Goal: Transaction & Acquisition: Purchase product/service

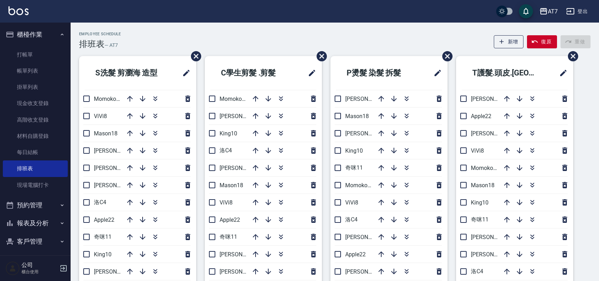
scroll to position [47, 0]
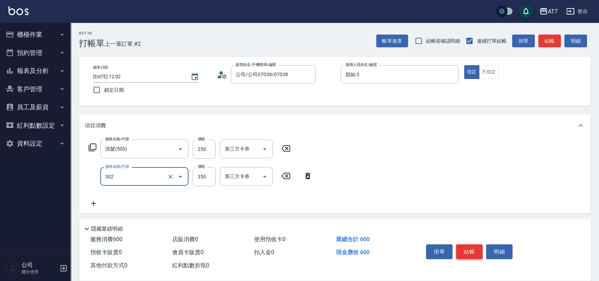
type input "剪髮(302)"
click at [464, 252] on button "結帳" at bounding box center [469, 251] width 26 height 15
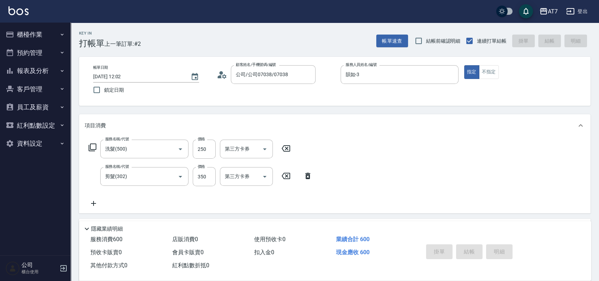
type input "2025/08/14 13:32"
type input "0"
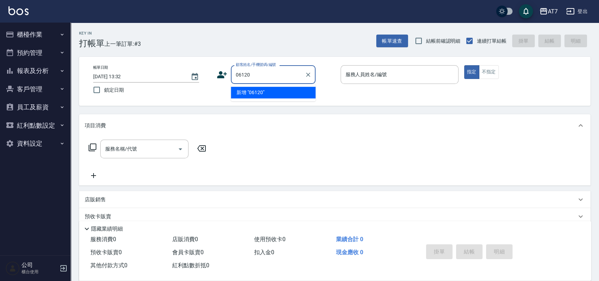
type input "06120"
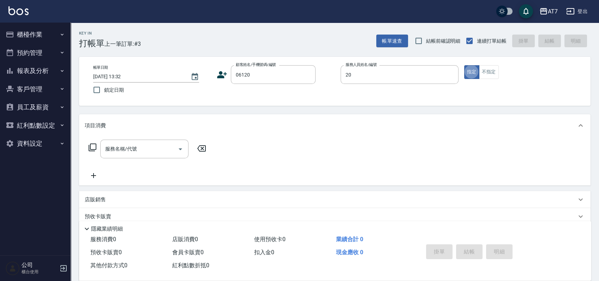
type input "妮可-20"
type button "true"
type input "公司單/06120-1/06120"
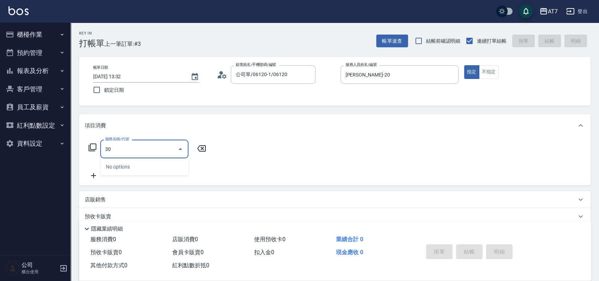
type input "301"
type input "30"
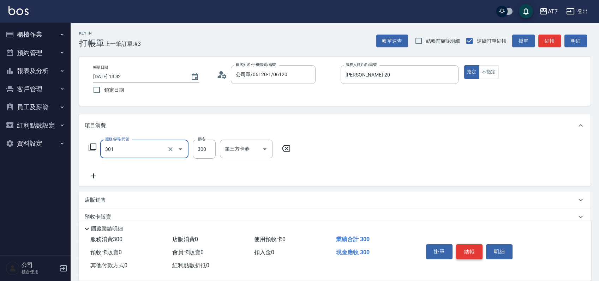
type input "學生剪髮(301)"
click at [464, 252] on button "結帳" at bounding box center [469, 251] width 26 height 15
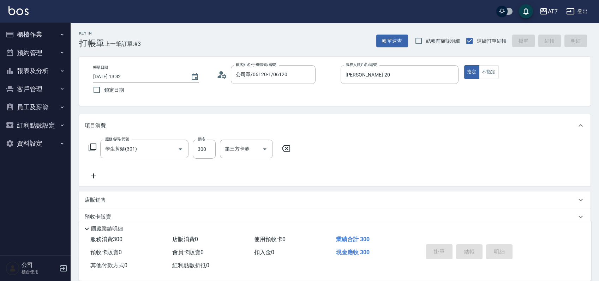
type input "0"
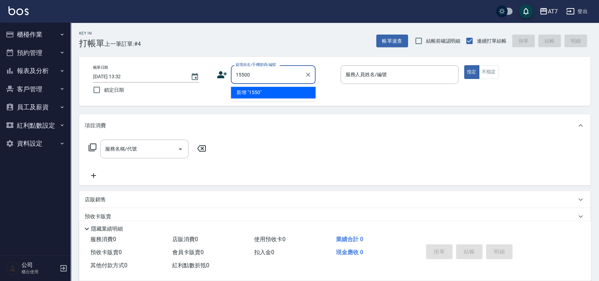
type input "15500"
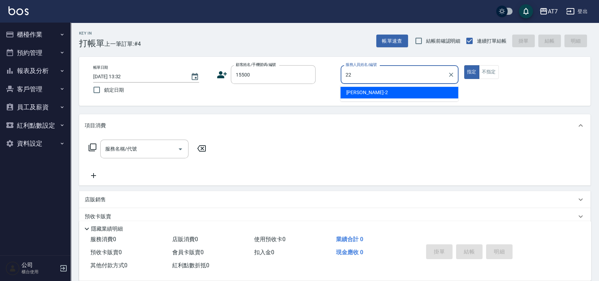
type input "Apple-22"
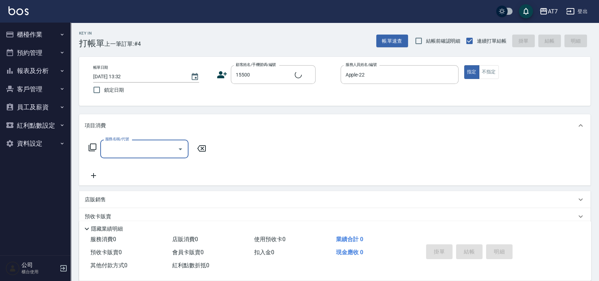
type input "公司/公司15500/15500"
type input "303"
type input "40"
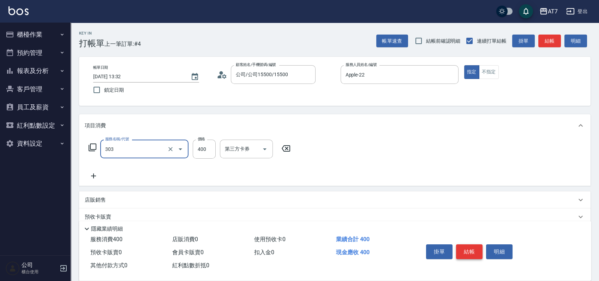
type input "A級剪髮(303)"
click at [464, 252] on button "結帳" at bounding box center [469, 251] width 26 height 15
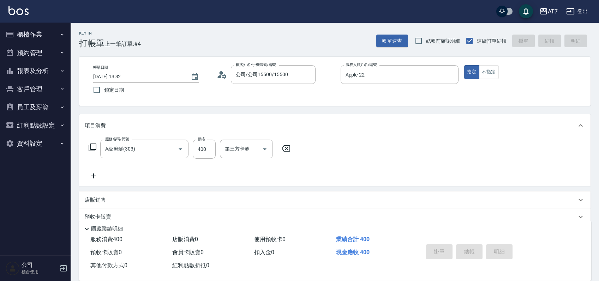
type input "0"
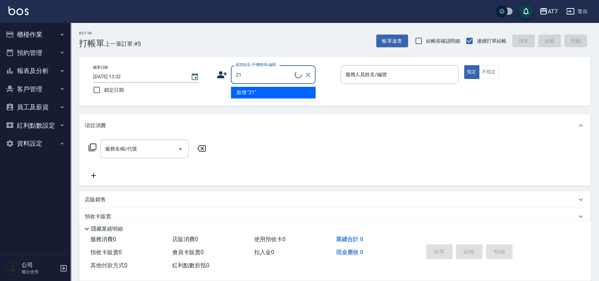
type input "2"
type input "16351"
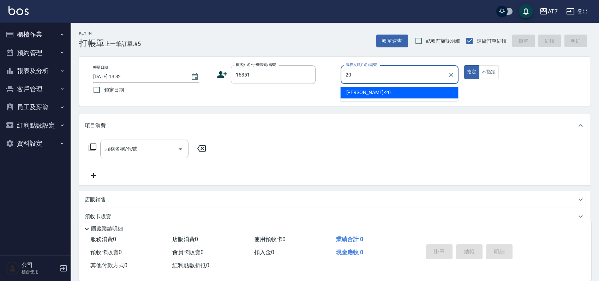
type input "妮可-20"
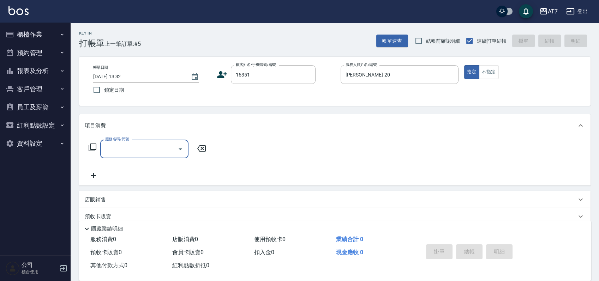
type input "3"
type input "公司/公司16351/16351"
type input "302"
type input "30"
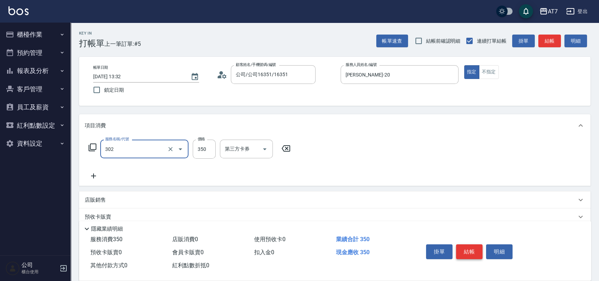
type input "剪髮(302)"
click at [463, 252] on button "結帳" at bounding box center [469, 251] width 26 height 15
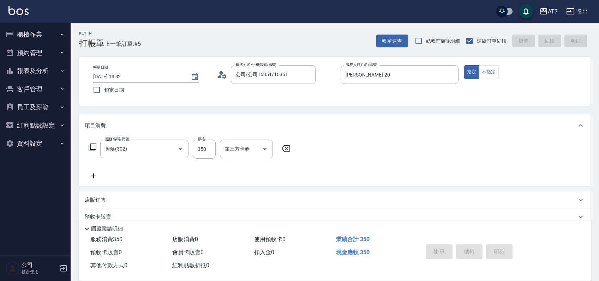
type input "0"
drag, startPoint x: 289, startPoint y: 30, endPoint x: 497, endPoint y: 111, distance: 223.1
click at [497, 111] on div "Key In 打帳單 上一筆訂單:#6 帳單速查 結帳前確認明細 連續打單結帳 掛單 結帳 明細 帳單日期 2025/08/14 13:32 鎖定日期 顧客姓…" at bounding box center [335, 191] width 528 height 337
click at [251, 72] on input "顧客姓名/手機號碼/編號" at bounding box center [268, 74] width 68 height 12
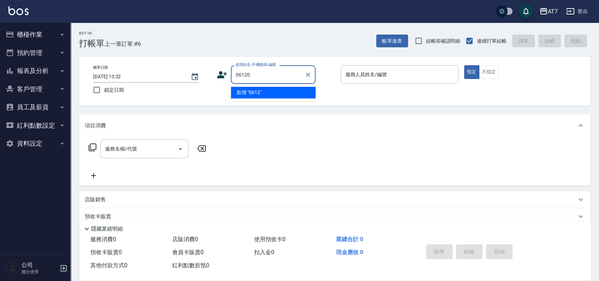
type input "06120"
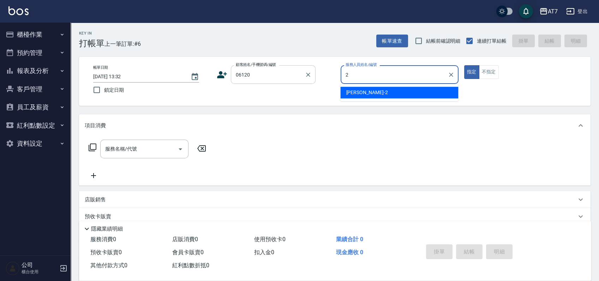
type input "伊蕾-2"
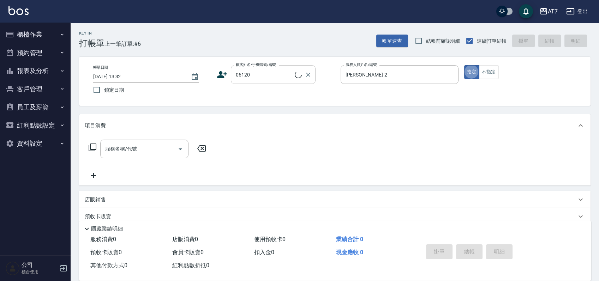
type input "公司單/06120-1/06120"
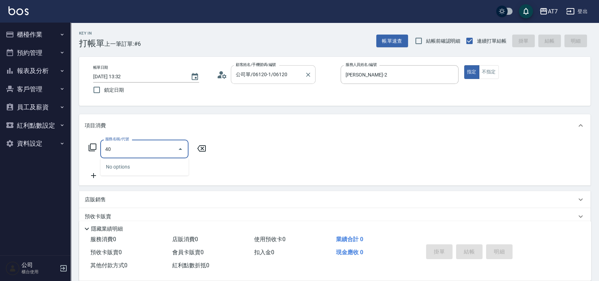
type input "401"
type input "150"
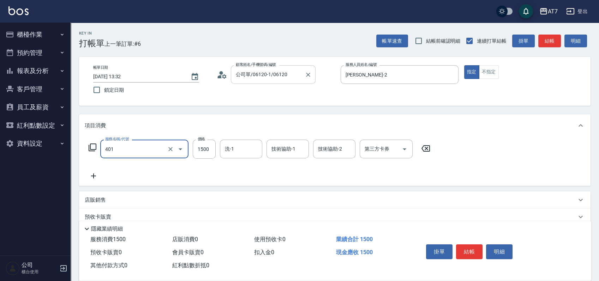
type input "染髮(互助)(401)"
type input "0"
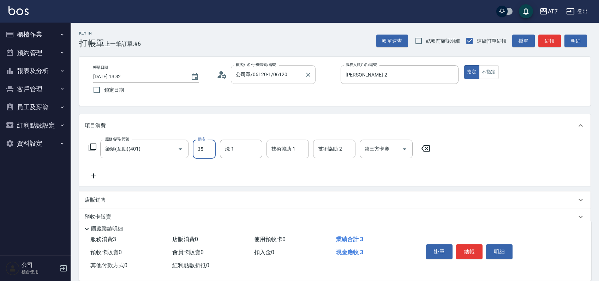
type input "355"
type input "350"
type input "3550"
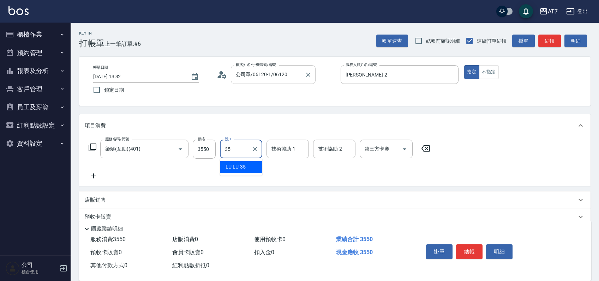
type input "LU LU-35"
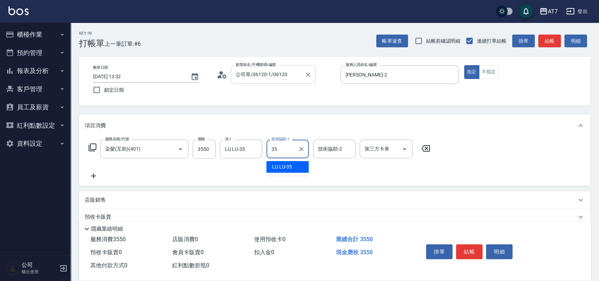
type input "LU LU-35"
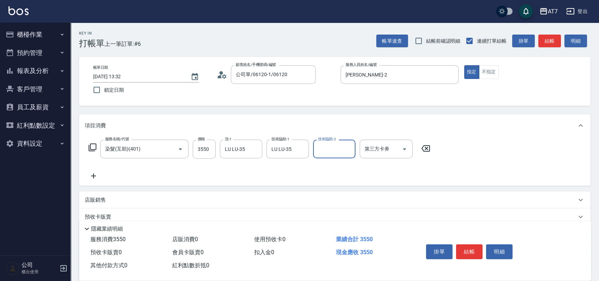
scroll to position [47, 0]
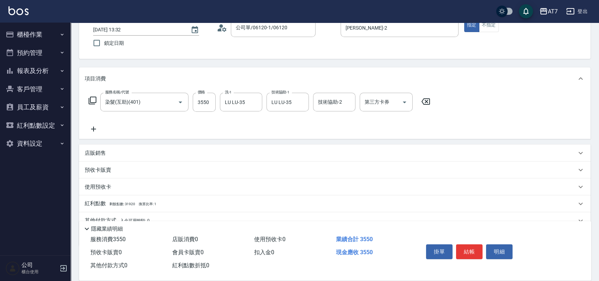
click at [269, 151] on div "店販銷售" at bounding box center [330, 153] width 491 height 7
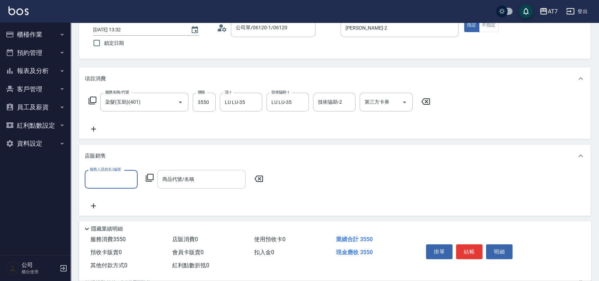
scroll to position [0, 0]
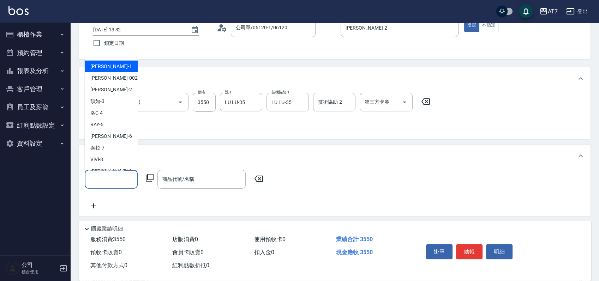
click at [117, 184] on input "服務人員姓名/編號" at bounding box center [111, 179] width 47 height 12
click at [119, 89] on div "伊蕾 -2" at bounding box center [111, 90] width 53 height 12
type input "伊蕾-2"
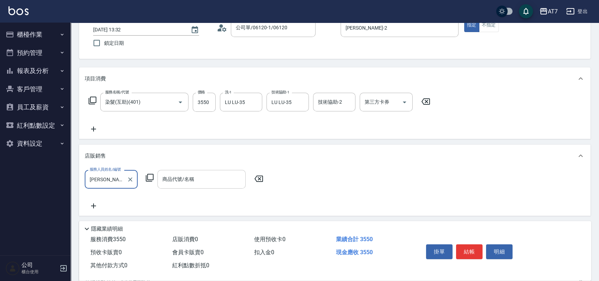
click at [191, 184] on input "商品代號/名稱" at bounding box center [202, 179] width 82 height 12
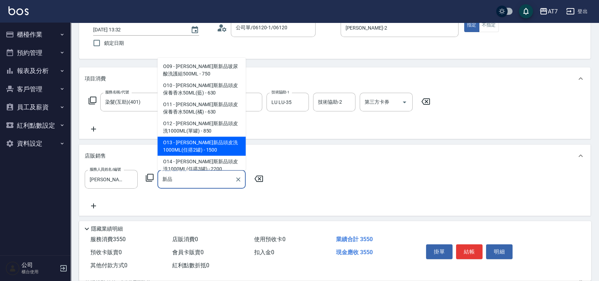
type input "喬娜斯新品頭皮洗1000ML(任搭2罐)"
type input "500"
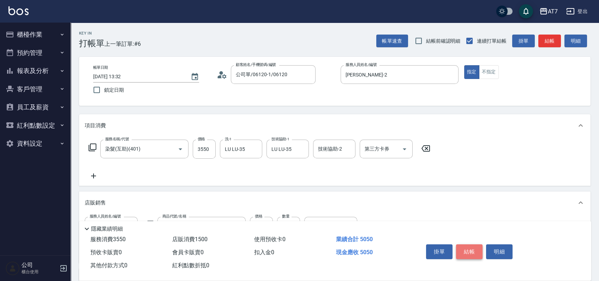
click at [470, 246] on button "結帳" at bounding box center [469, 251] width 26 height 15
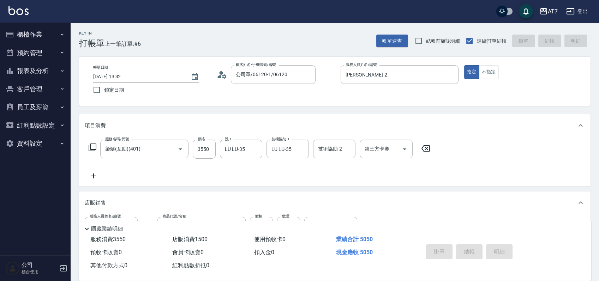
type input "2025/08/14 13:57"
type input "0"
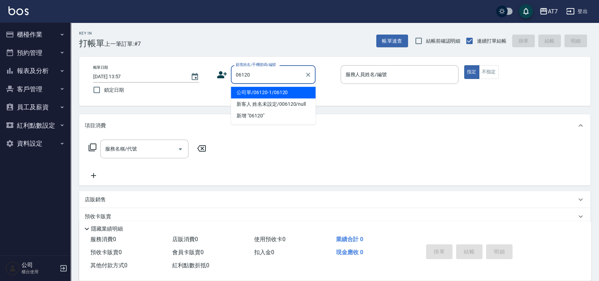
type input "公司單/06120-1/06120"
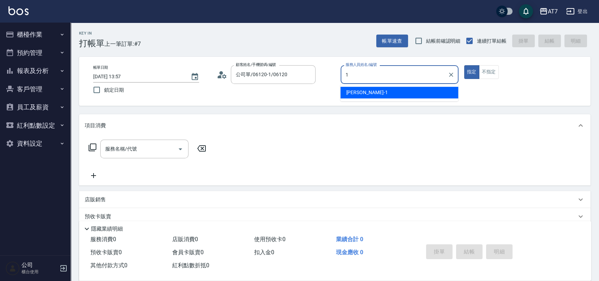
type input "米雪兒-1"
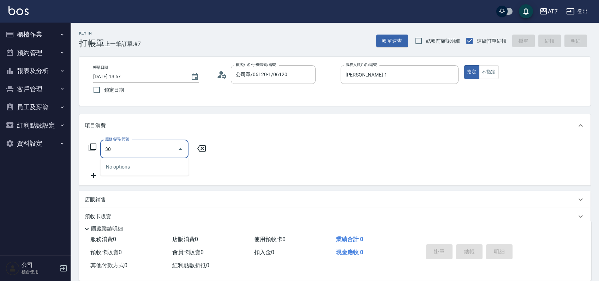
type input "3"
type input "500"
type input "30"
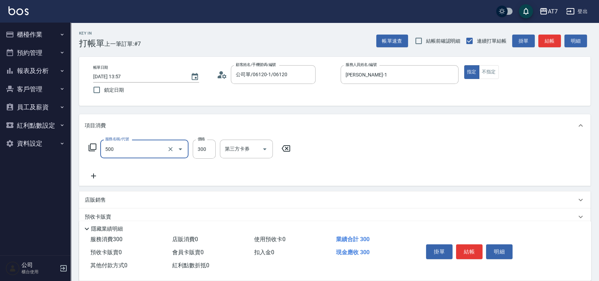
type input "洗髮(500)"
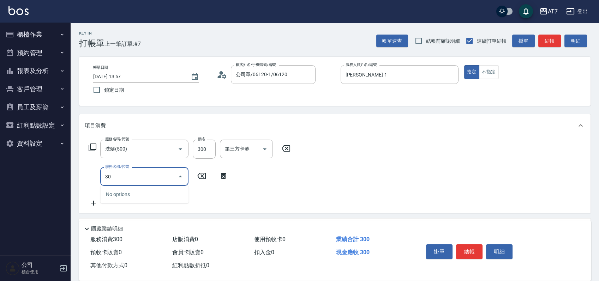
type input "302"
type input "60"
type input "剪髮(302)"
click at [465, 246] on button "結帳" at bounding box center [469, 251] width 26 height 15
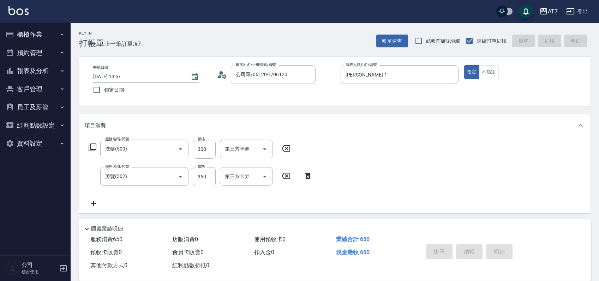
type input "2025/08/14 14:02"
type input "0"
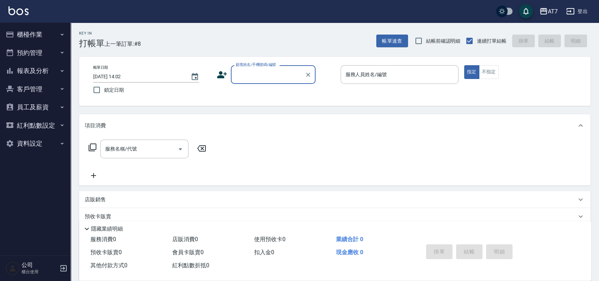
click at [42, 32] on button "櫃檯作業" at bounding box center [35, 34] width 65 height 18
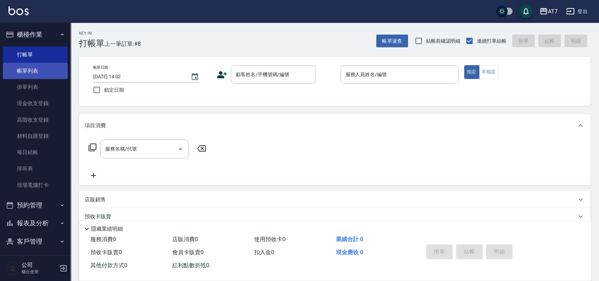
click at [43, 70] on link "帳單列表" at bounding box center [35, 71] width 65 height 16
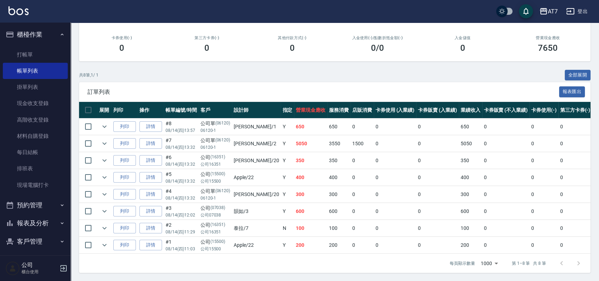
scroll to position [101, 0]
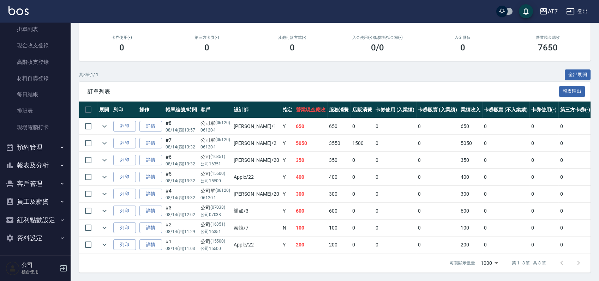
click at [40, 165] on button "報表及分析" at bounding box center [35, 165] width 65 height 18
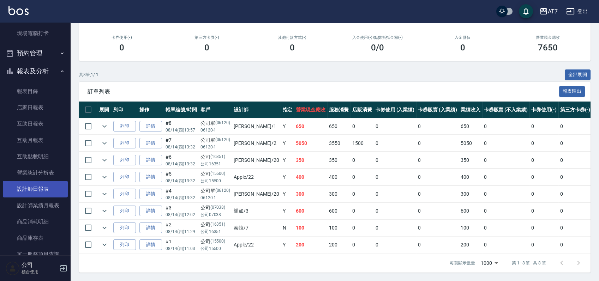
click at [48, 188] on link "設計師日報表" at bounding box center [35, 189] width 65 height 16
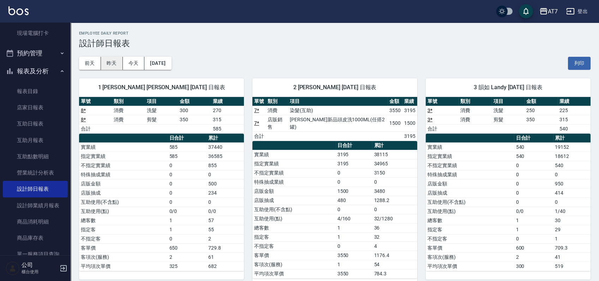
click at [116, 65] on button "昨天" at bounding box center [112, 63] width 22 height 13
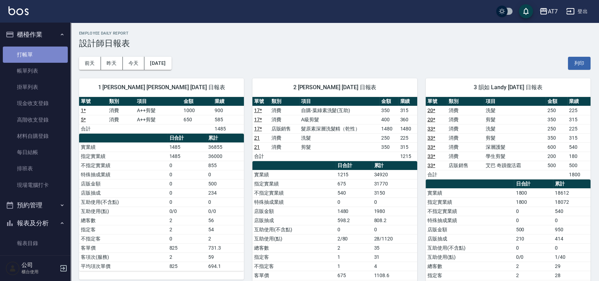
click at [37, 51] on link "打帳單" at bounding box center [35, 55] width 65 height 16
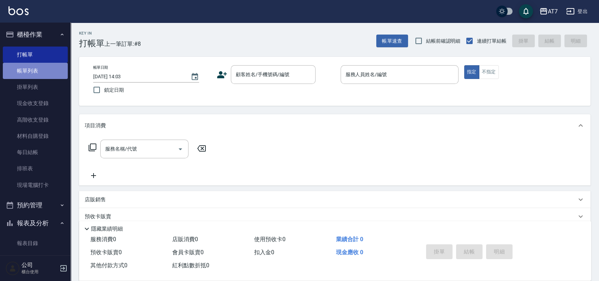
click at [37, 73] on link "帳單列表" at bounding box center [35, 71] width 65 height 16
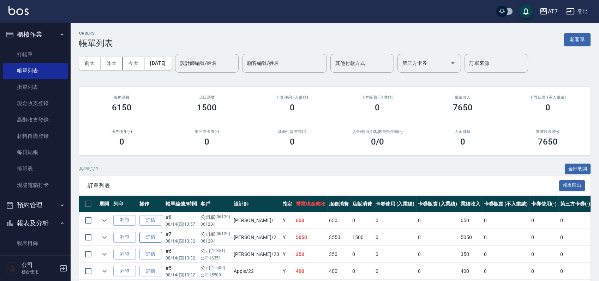
click at [145, 241] on link "詳情" at bounding box center [150, 237] width 23 height 11
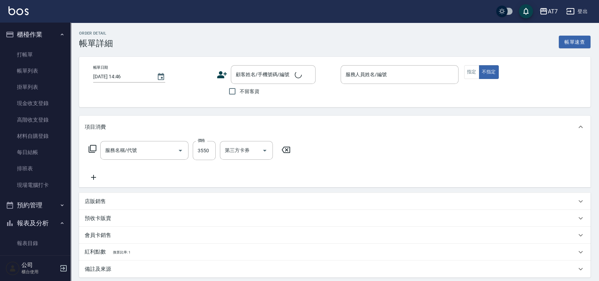
type input "2025/08/14 13:32"
type input "伊蕾-2"
type input "500"
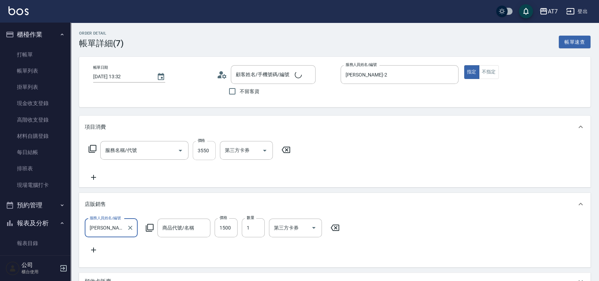
click at [204, 151] on input "3550" at bounding box center [204, 150] width 23 height 19
type input "公司單/06120-1/06120"
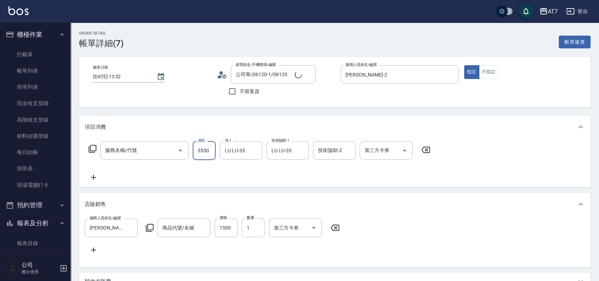
type input "染髮(互助)(401)"
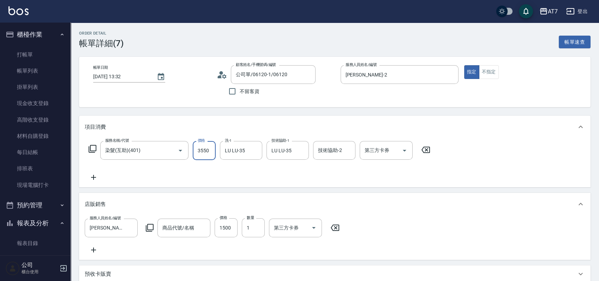
type input "喬娜斯新品頭皮洗1000ML(任搭2罐)"
type input "3"
type input "150"
type input "350"
type input "180"
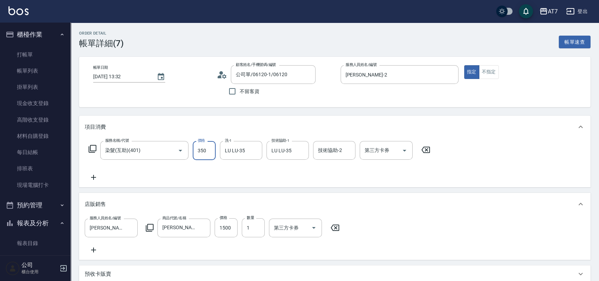
type input "3500"
type input "500"
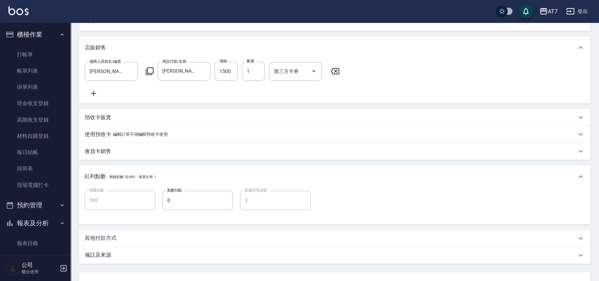
scroll to position [221, 0]
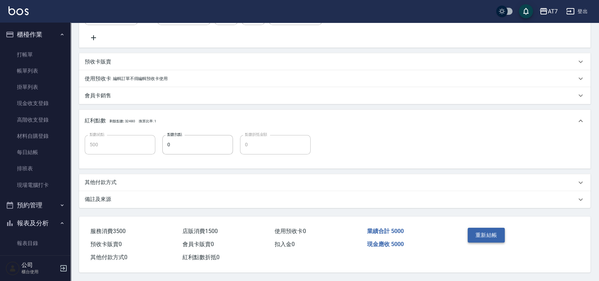
type input "3500"
click at [488, 230] on button "重新結帳" at bounding box center [485, 235] width 37 height 15
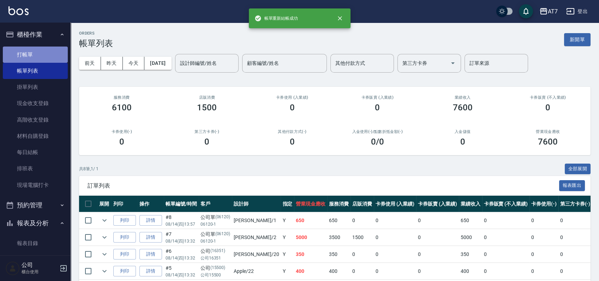
click at [38, 54] on link "打帳單" at bounding box center [35, 55] width 65 height 16
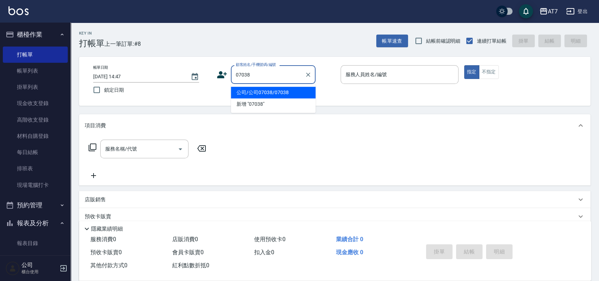
type input "公司/公司07038/07038"
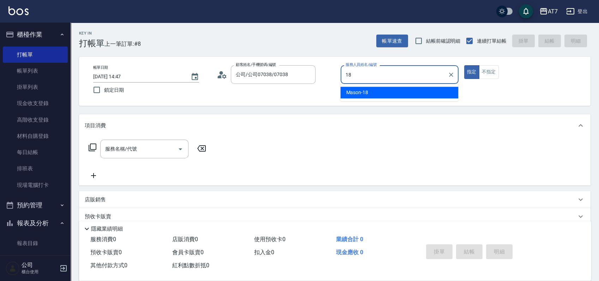
type input "Mason-18"
type button "true"
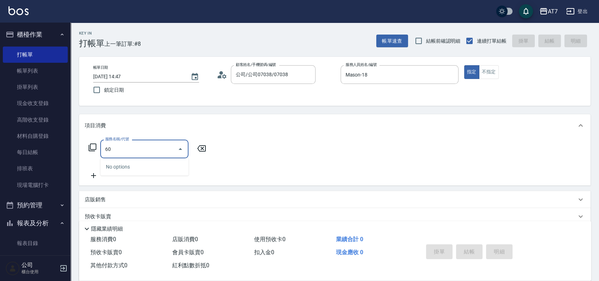
type input "609"
type input "250"
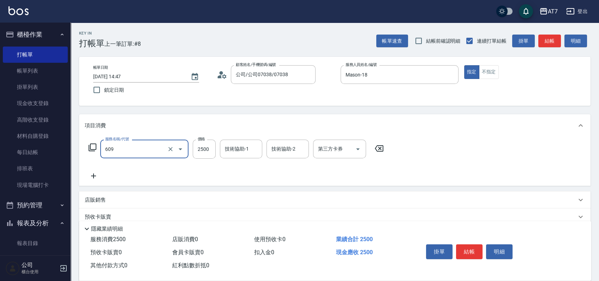
type input "鉑金護髮M（自領(609)"
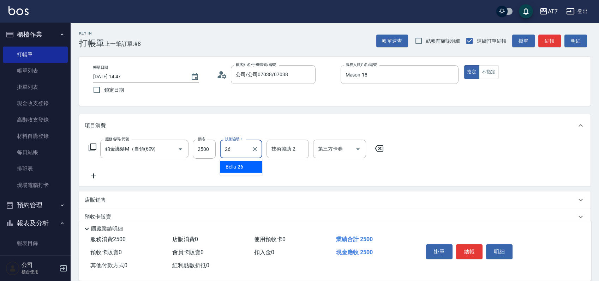
type input "Bella-26"
click at [245, 195] on div "店販銷售" at bounding box center [334, 200] width 511 height 17
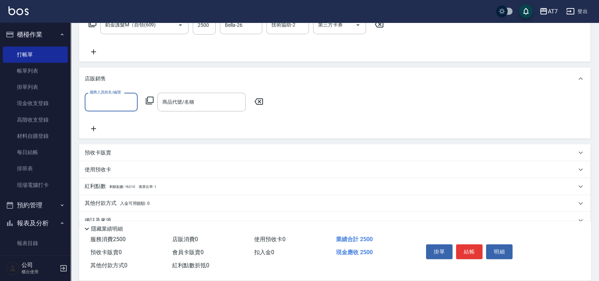
scroll to position [138, 0]
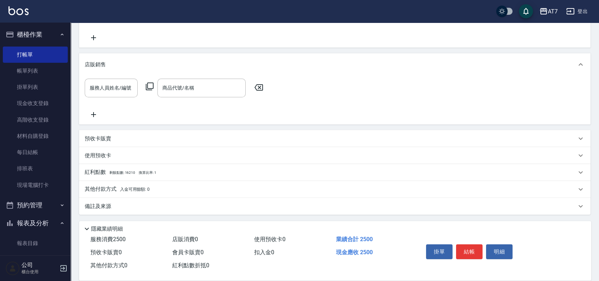
click at [144, 187] on span "入金可用餘額: 0" at bounding box center [135, 189] width 30 height 5
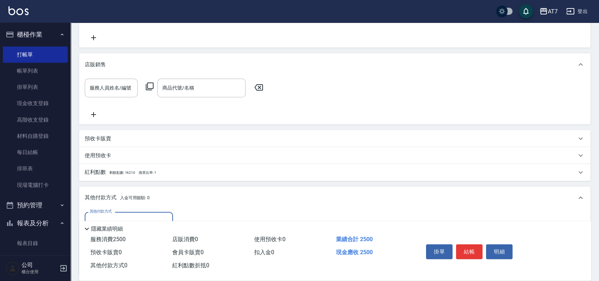
scroll to position [186, 0]
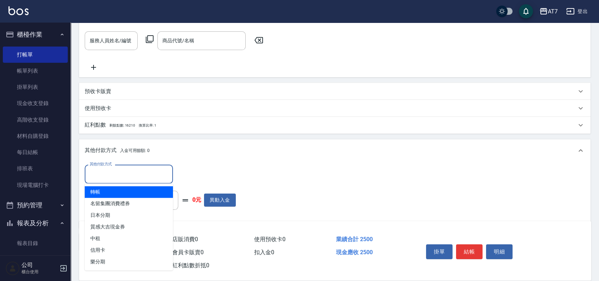
click at [139, 174] on input "其他付款方式" at bounding box center [129, 174] width 82 height 12
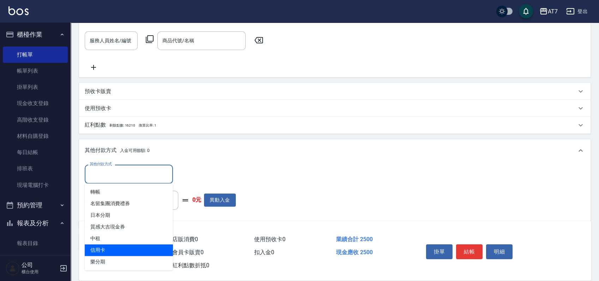
click at [127, 248] on span "信用卡" at bounding box center [129, 250] width 88 height 12
type input "信用卡"
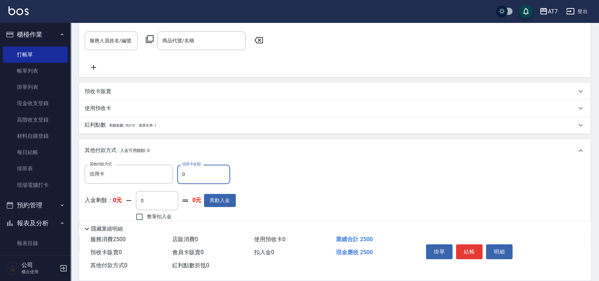
click at [181, 174] on input "0" at bounding box center [203, 174] width 53 height 19
type input "20"
type input "240"
type input "250"
type input "220"
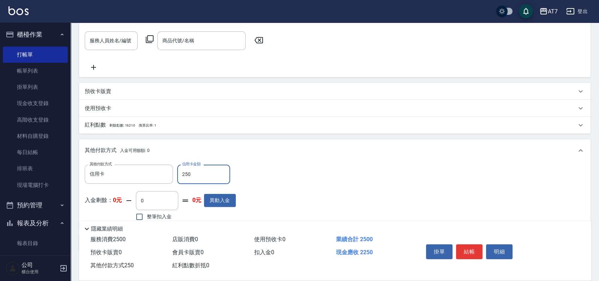
type input "2500"
type input "0"
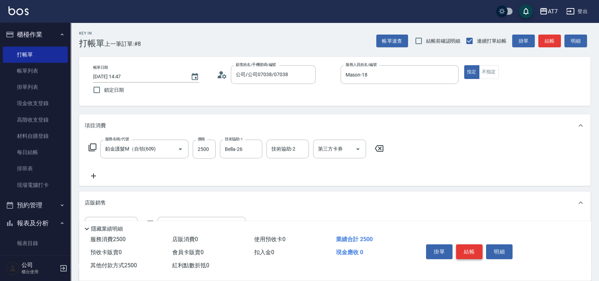
type input "2500"
click at [473, 252] on button "結帳" at bounding box center [469, 251] width 26 height 15
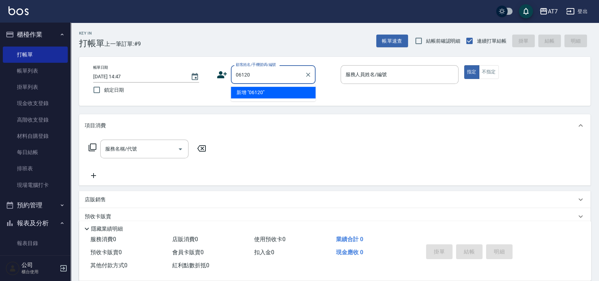
type input "06120"
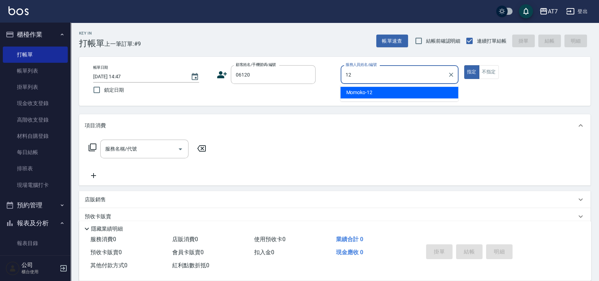
type input "Momoko-12"
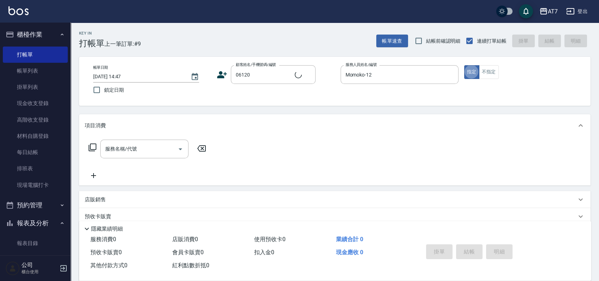
type input "公司單/06120-1/06120"
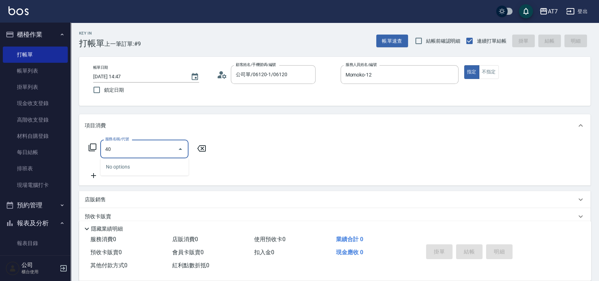
type input "401"
type input "150"
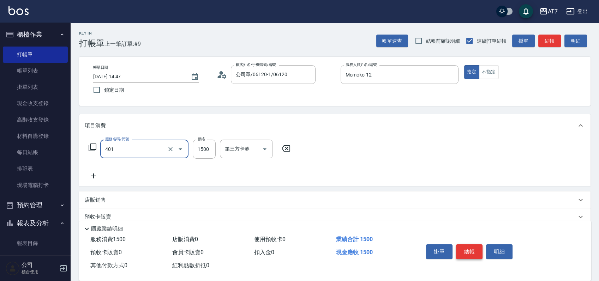
type input "染髮(互助)(401)"
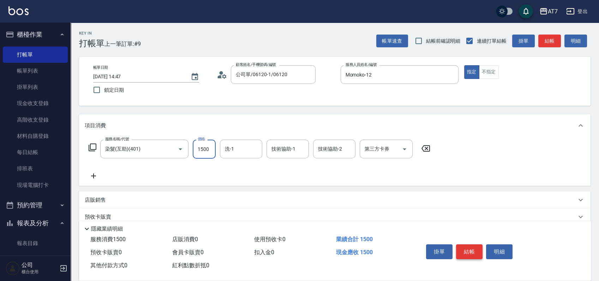
type input "1"
type input "0"
type input "168"
type input "160"
type input "1680"
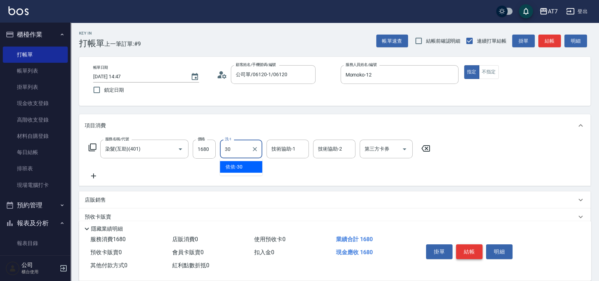
type input "依依-30"
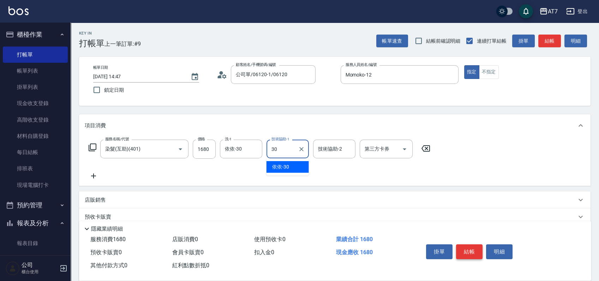
type input "依依-30"
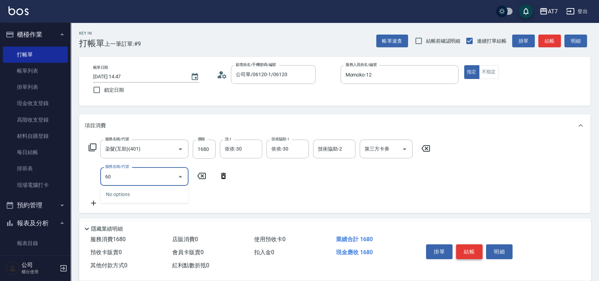
type input "603"
type input "240"
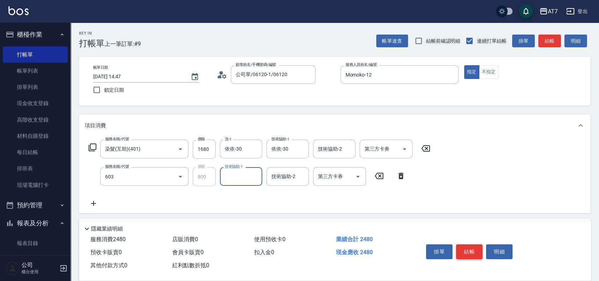
type input "TKO護髮（助(603)"
type input "依依-30"
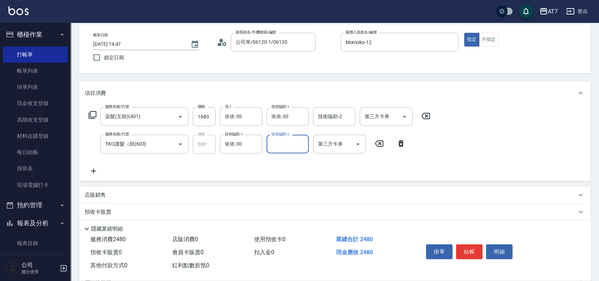
scroll to position [47, 0]
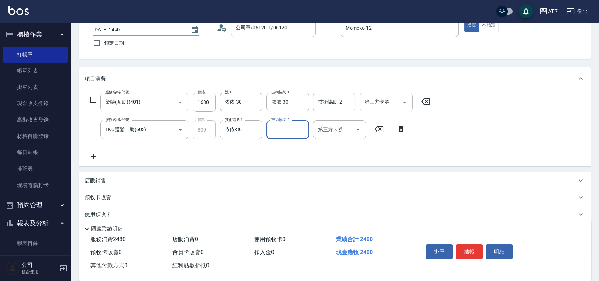
click at [520, 181] on div "店販銷售" at bounding box center [330, 180] width 491 height 7
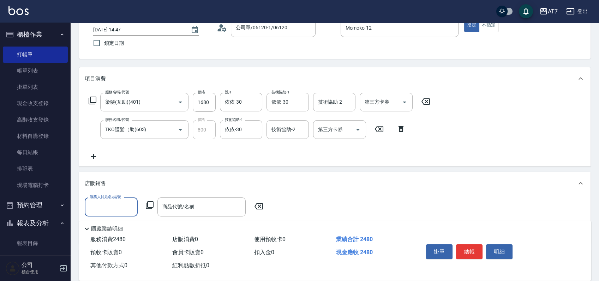
scroll to position [0, 0]
type input "Momoko-12"
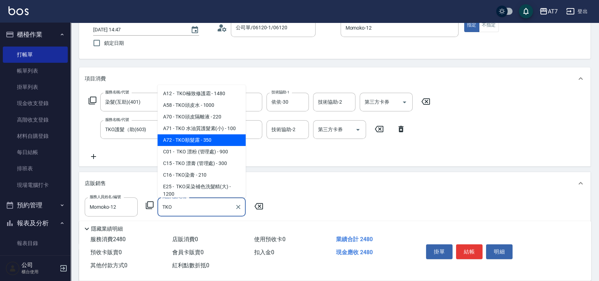
scroll to position [47, 0]
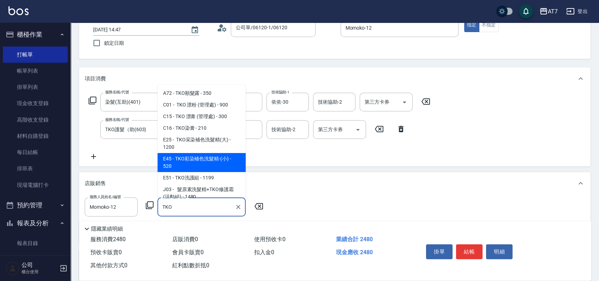
click at [211, 157] on span "E45 - TKO彩染補色洗髮精-(小) - 520" at bounding box center [201, 162] width 88 height 19
type input "TKO彩染補色洗髮精-(小)"
type input "300"
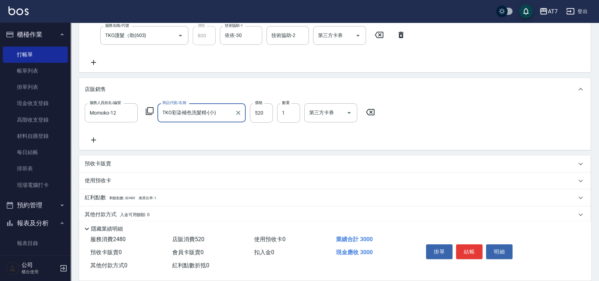
scroll to position [166, 0]
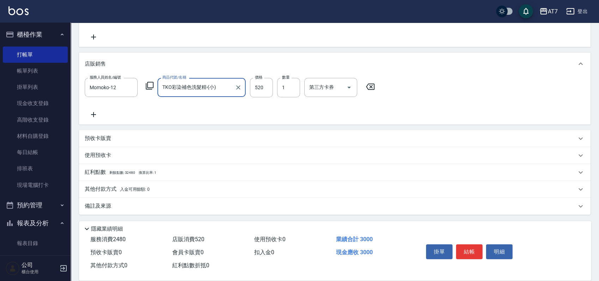
type input "TKO彩染補色洗髮精-(小)"
click at [174, 187] on div "其他付款方式 入金可用餘額: 0" at bounding box center [330, 190] width 491 height 8
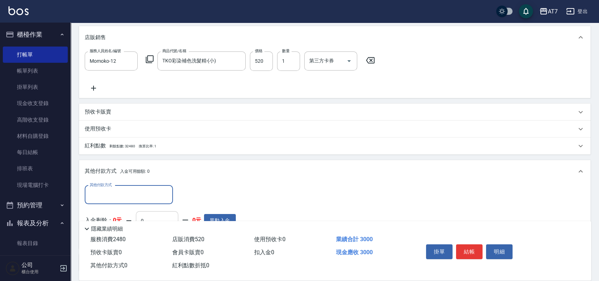
scroll to position [249, 0]
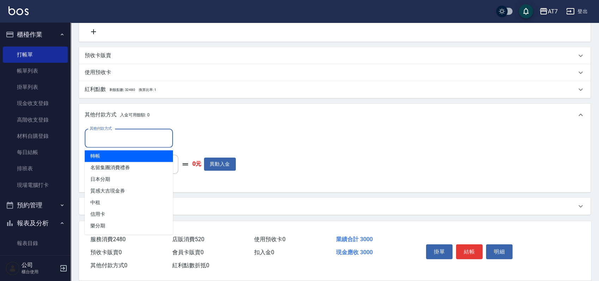
click at [127, 141] on input "其他付款方式" at bounding box center [129, 138] width 82 height 12
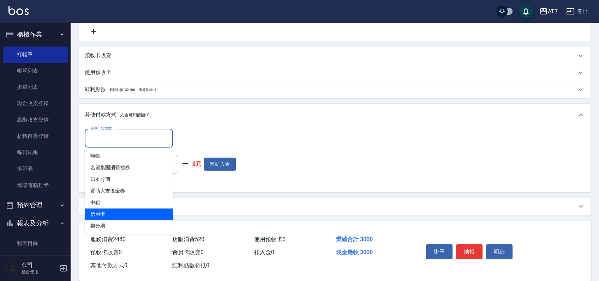
click at [112, 210] on span "信用卡" at bounding box center [129, 214] width 88 height 12
type input "信用卡"
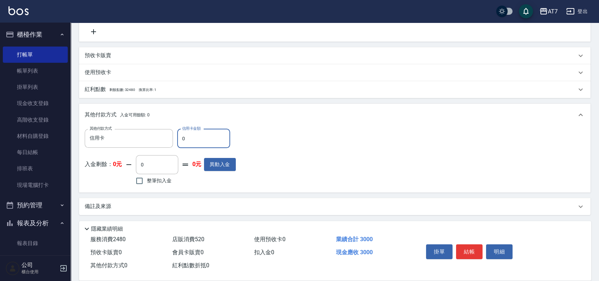
click at [180, 140] on input "0" at bounding box center [203, 138] width 53 height 19
type input "30"
type input "290"
type input "300"
type input "270"
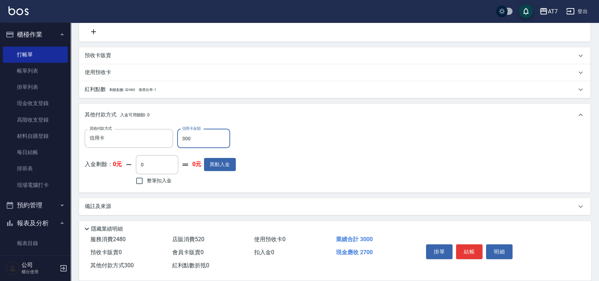
type input "3000"
type input "0"
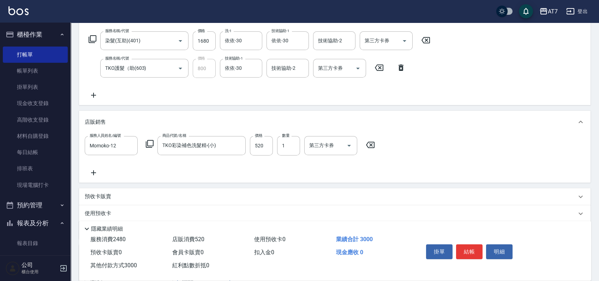
scroll to position [0, 0]
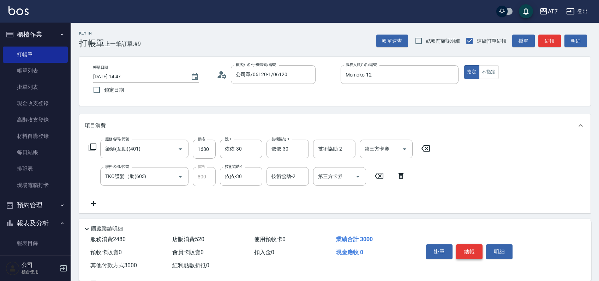
type input "3000"
click at [467, 249] on button "結帳" at bounding box center [469, 251] width 26 height 15
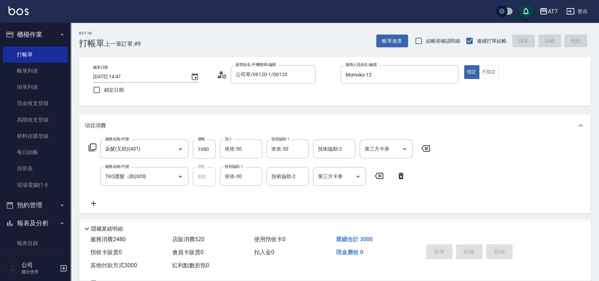
type input "2025/08/14 14:48"
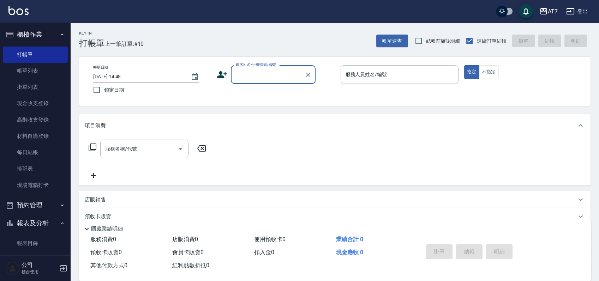
type input "0"
type input "公司/公司15500/15500"
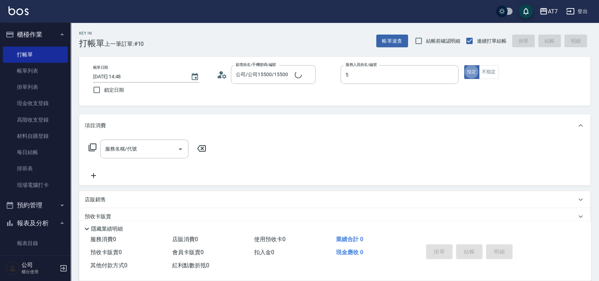
type input "RAY -5"
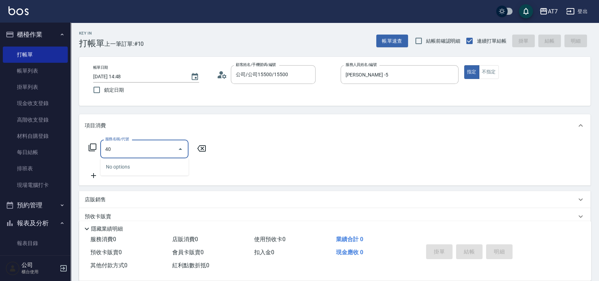
type input "400"
type input "150"
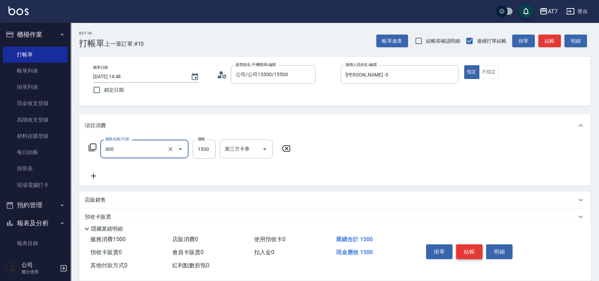
type input "染髮(400)"
type input "1"
type input "0"
type input "138"
type input "10"
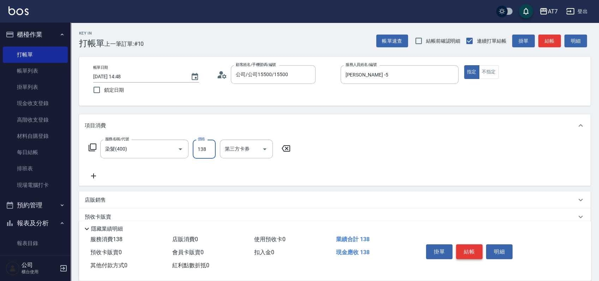
type input "1380"
type input "130"
type input "1380"
click at [467, 248] on button "結帳" at bounding box center [469, 251] width 26 height 15
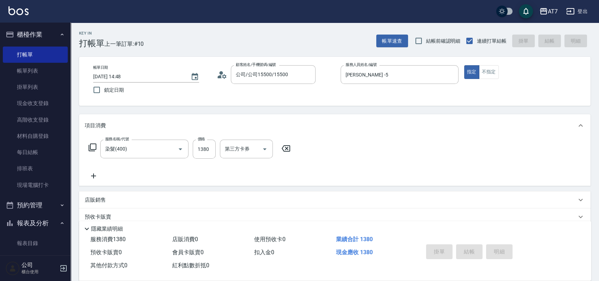
type input "2025/08/14 14:49"
type input "0"
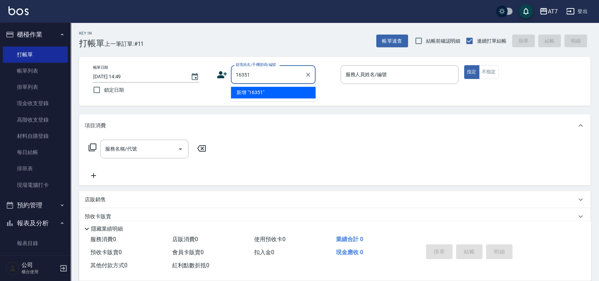
type input "16351"
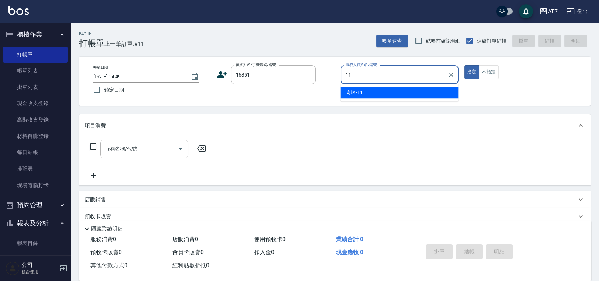
type input "奇咪-11"
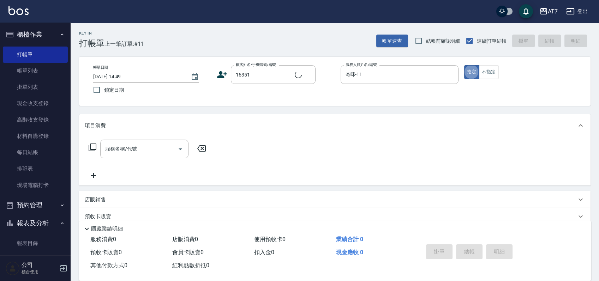
type input "公司/公司16351/16351"
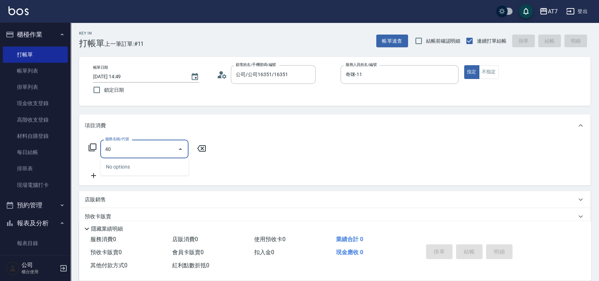
type input "400"
type input "150"
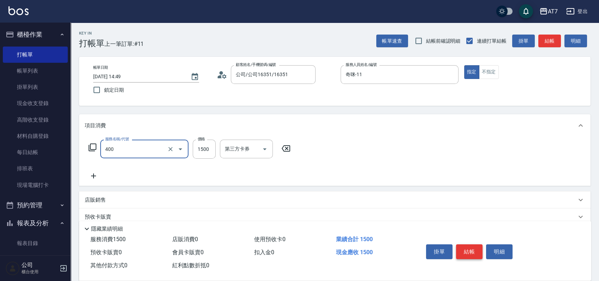
type input "染髮(400)"
click at [467, 248] on button "結帳" at bounding box center [469, 251] width 26 height 15
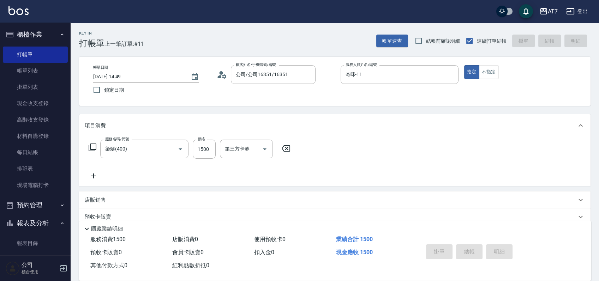
type input "2025/08/14 14:50"
type input "0"
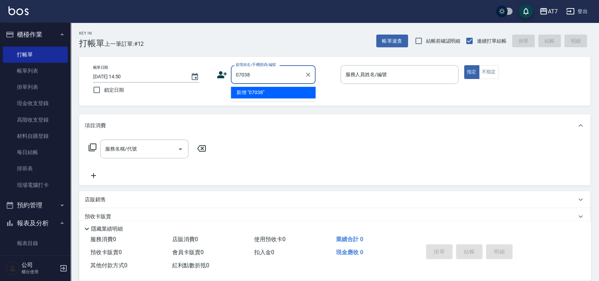
type input "公司/公司07038/07038"
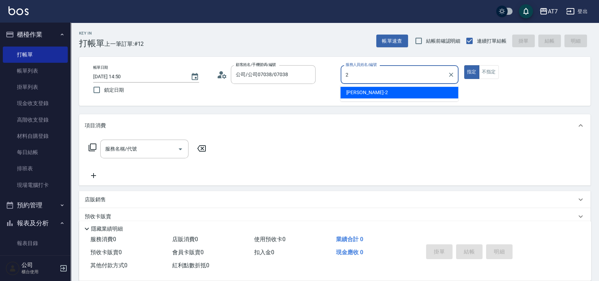
type input "伊蕾-2"
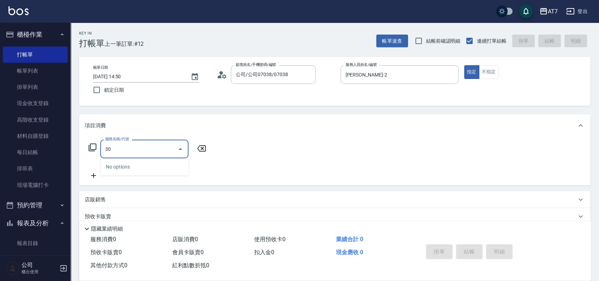
type input "302"
type input "30"
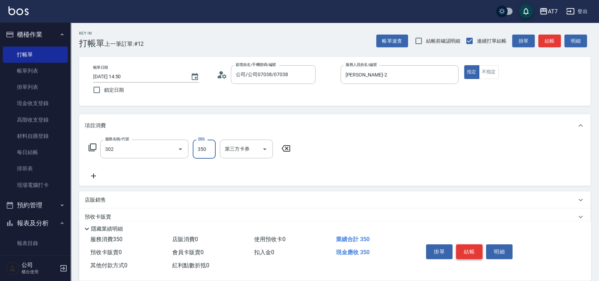
type input "剪髮(302)"
click at [467, 248] on button "結帳" at bounding box center [469, 251] width 26 height 15
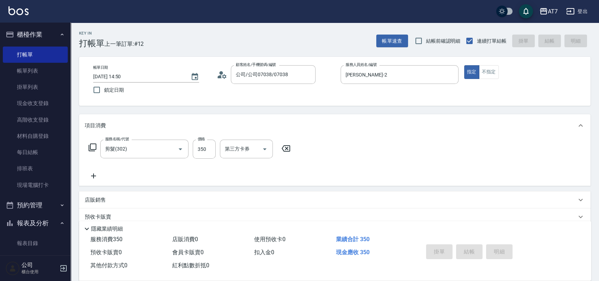
type input "0"
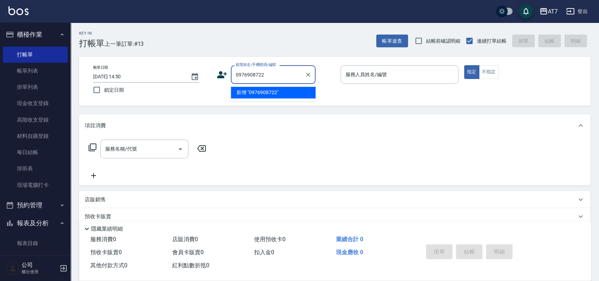
type input "0976908722"
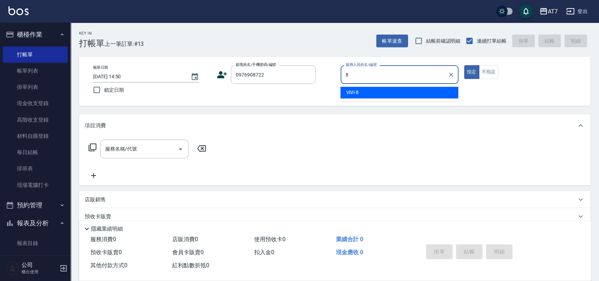
type input "ViVi-8"
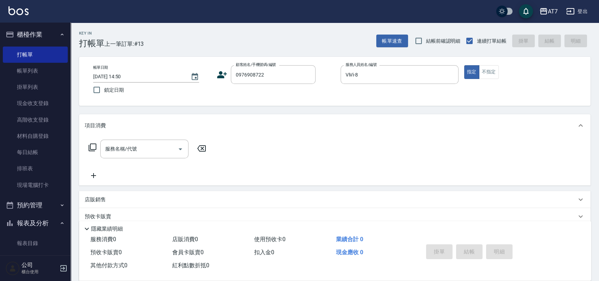
click at [270, 193] on div "店販銷售" at bounding box center [334, 199] width 511 height 17
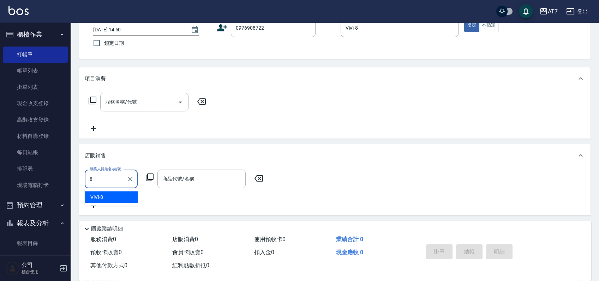
type input "ViVi-8"
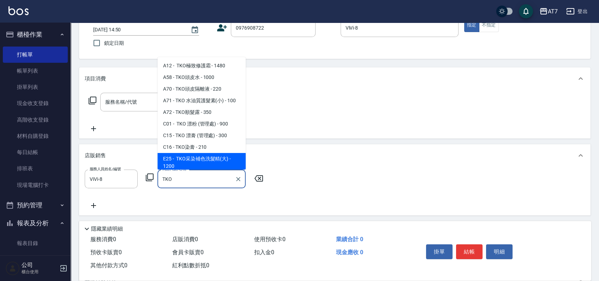
click at [201, 157] on span "E25 - TKO采染補色洗髮精(大) - 1200" at bounding box center [201, 162] width 88 height 19
type input "TKO采染補色洗髮精(大)"
type input "120"
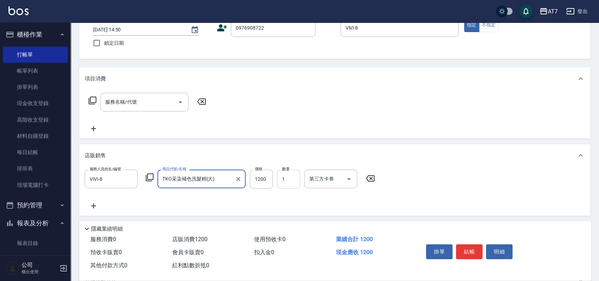
type input "TKO采染補色洗髮精(大)"
type input "1"
type input "0"
type input "110"
type input "10"
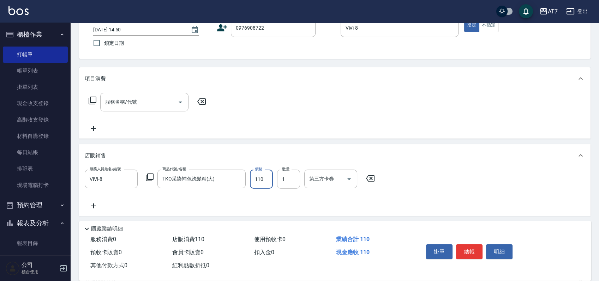
type input "1100"
type input "110"
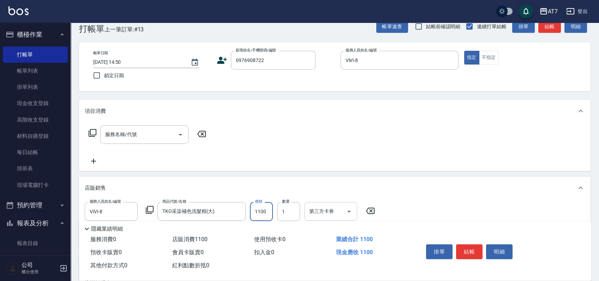
scroll to position [0, 0]
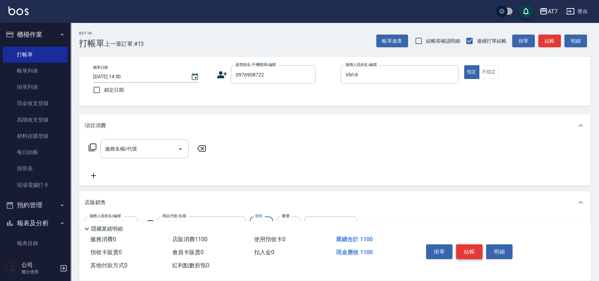
type input "1100"
click at [463, 251] on button "結帳" at bounding box center [469, 251] width 26 height 15
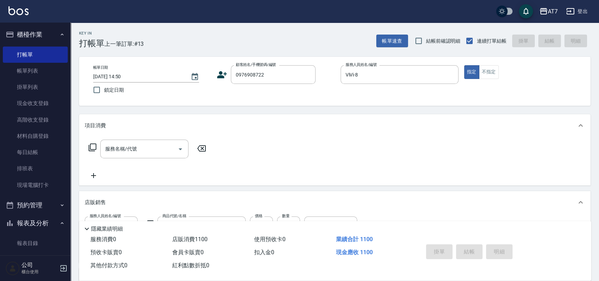
type input "2025/08/14 14:57"
type input "0"
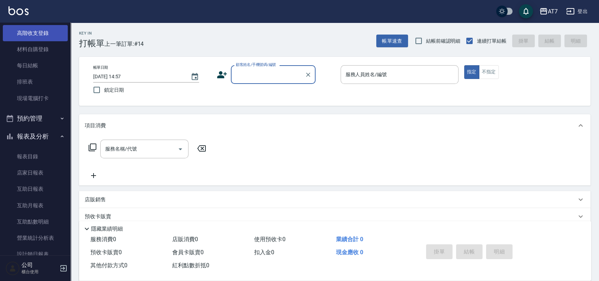
scroll to position [94, 0]
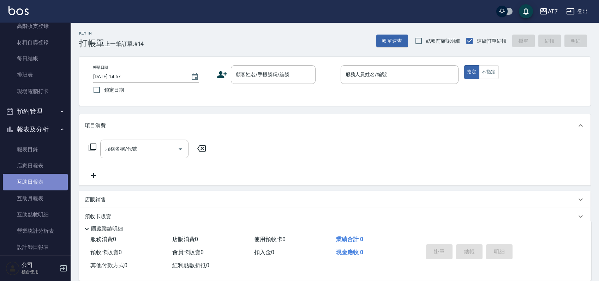
click at [47, 187] on link "互助日報表" at bounding box center [35, 182] width 65 height 16
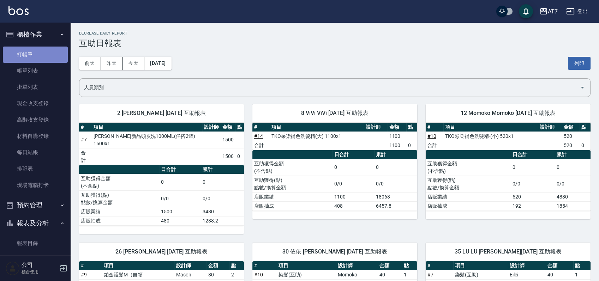
click at [44, 57] on link "打帳單" at bounding box center [35, 55] width 65 height 16
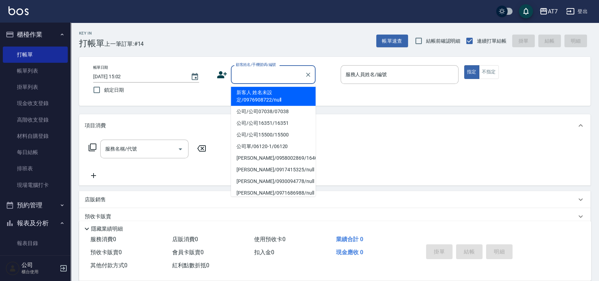
click at [261, 73] on input "顧客姓名/手機號碼/編號" at bounding box center [268, 74] width 68 height 12
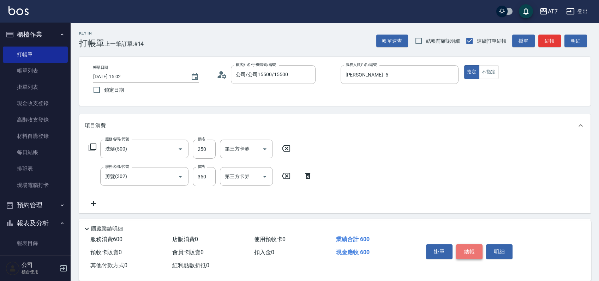
click at [472, 246] on button "結帳" at bounding box center [469, 251] width 26 height 15
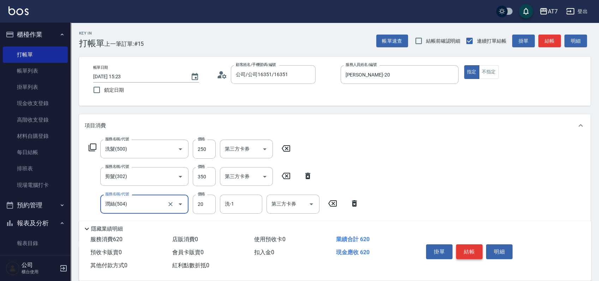
click at [472, 253] on button "結帳" at bounding box center [469, 251] width 26 height 15
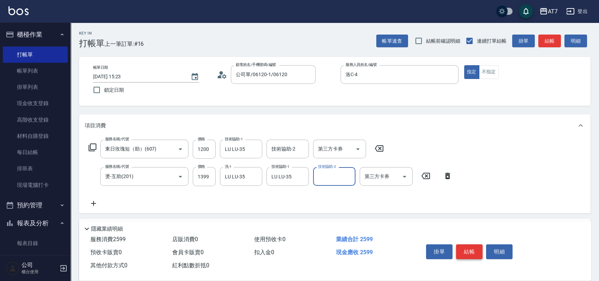
click at [472, 253] on button "結帳" at bounding box center [469, 251] width 26 height 15
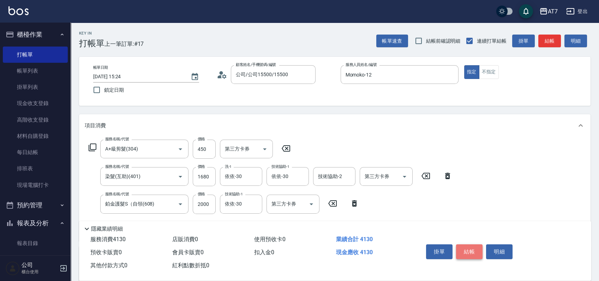
click at [478, 244] on button "結帳" at bounding box center [469, 251] width 26 height 15
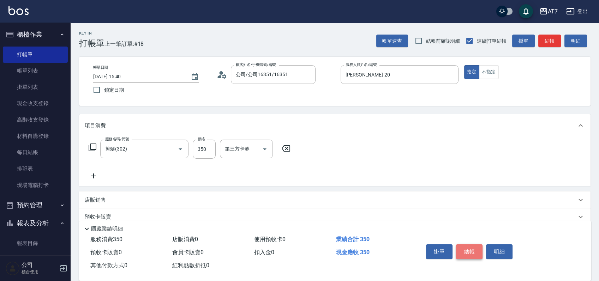
click at [475, 253] on button "結帳" at bounding box center [469, 251] width 26 height 15
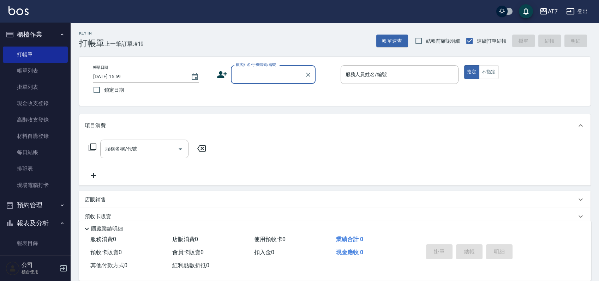
click at [322, 112] on div "Key In 打帳單 上一筆訂單:#19 帳單速查 結帳前確認明細 連續打單結帳 掛單 結帳 明細 帳單日期 2025/08/14 15:59 鎖定日期 顧客…" at bounding box center [335, 191] width 528 height 337
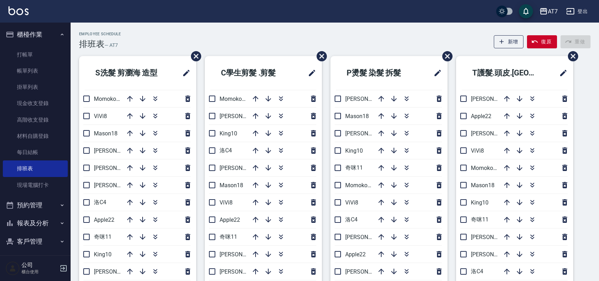
scroll to position [47, 0]
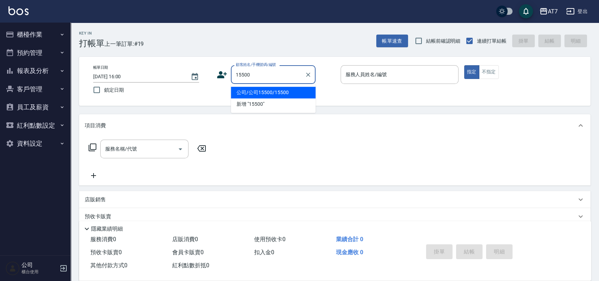
type input "公司/公司15500/15500"
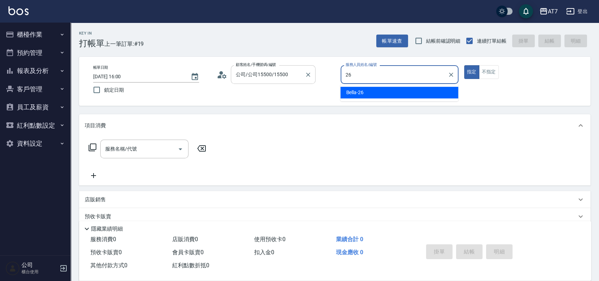
type input "Bella-26"
type button "true"
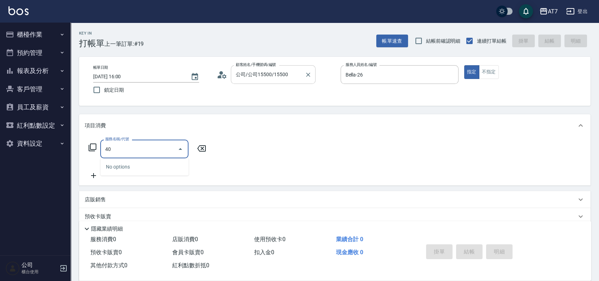
type input "400"
type input "150"
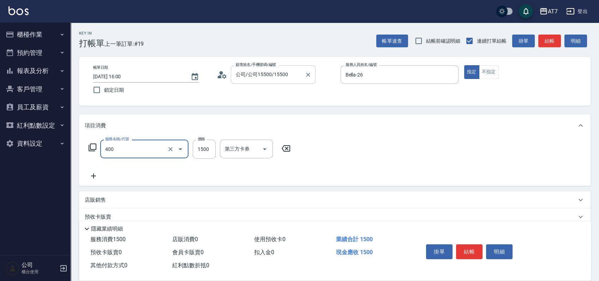
type input "染髮(400)"
type input "1"
type input "0"
type input "158"
type input "10"
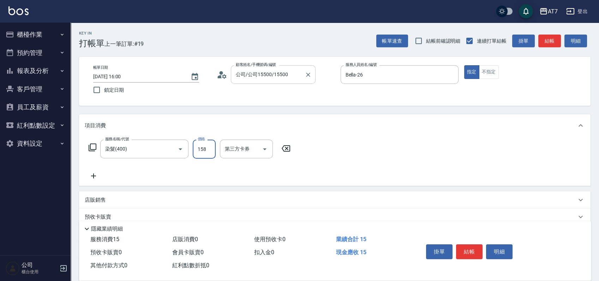
type input "1580"
type input "150"
type input "1580"
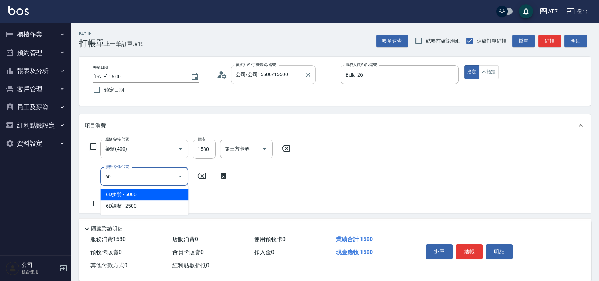
type input "602"
type input "230"
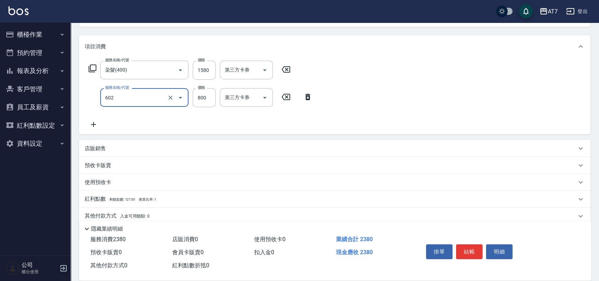
scroll to position [94, 0]
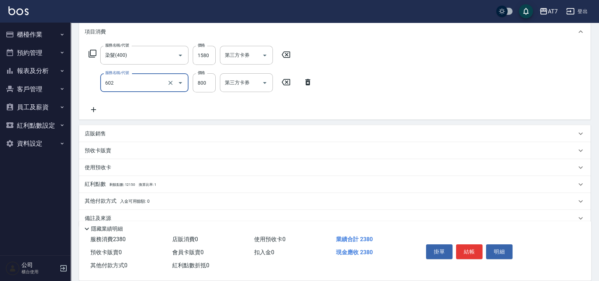
type input "TKO護髮（自(602)"
click at [373, 135] on div "店販銷售" at bounding box center [330, 133] width 491 height 7
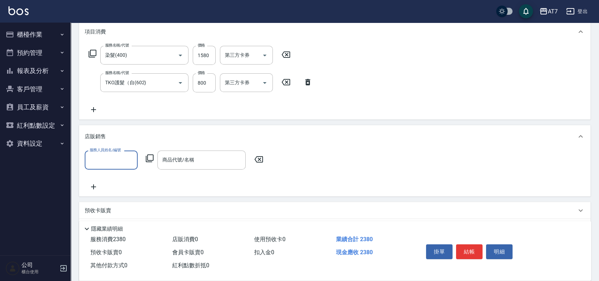
scroll to position [0, 0]
type input "Bella-26"
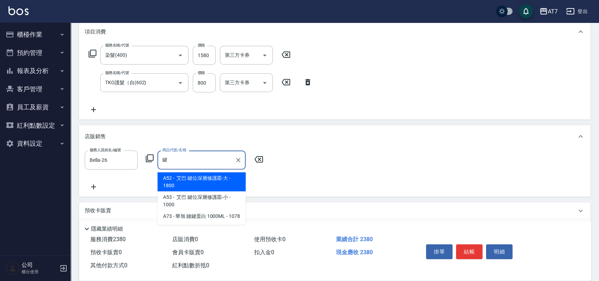
type input "艾巴 鍵位深層修護霜-大"
type input "410"
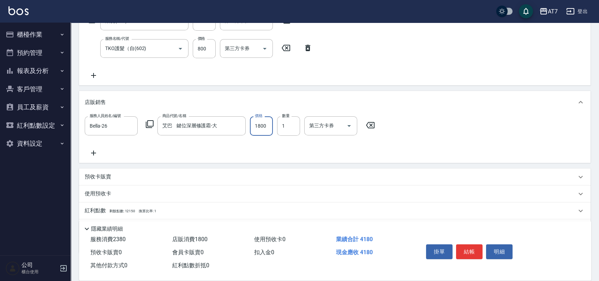
scroll to position [166, 0]
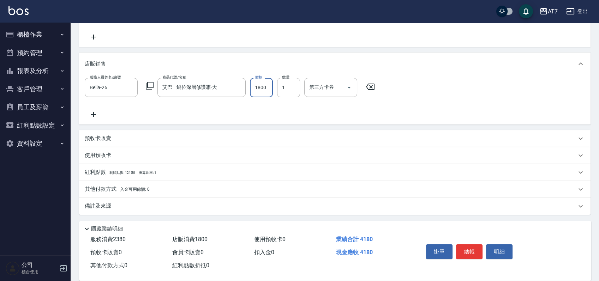
click at [220, 193] on div "其他付款方式 入金可用餘額: 0" at bounding box center [330, 190] width 491 height 8
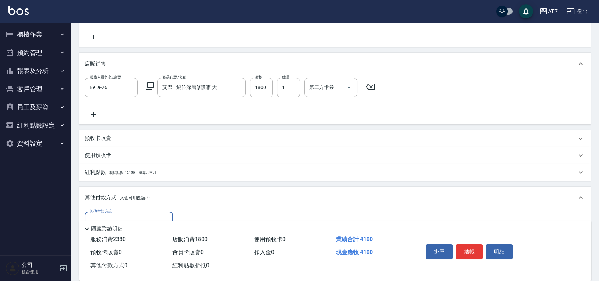
scroll to position [0, 0]
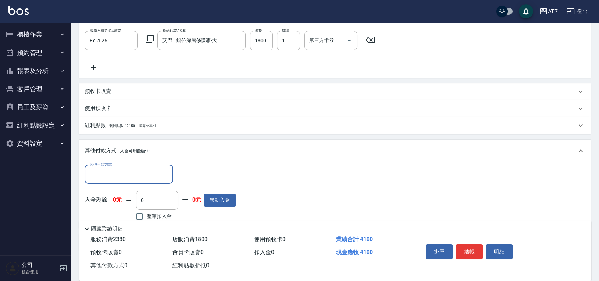
click at [133, 177] on input "其他付款方式" at bounding box center [129, 174] width 82 height 12
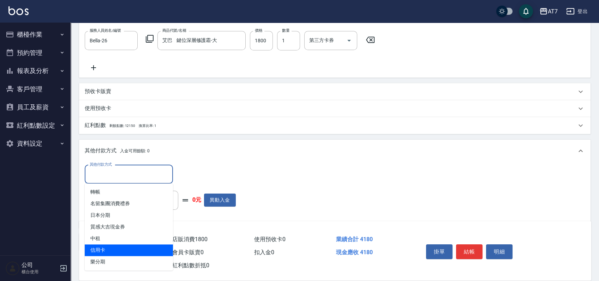
click at [125, 247] on span "信用卡" at bounding box center [129, 250] width 88 height 12
type input "信用卡"
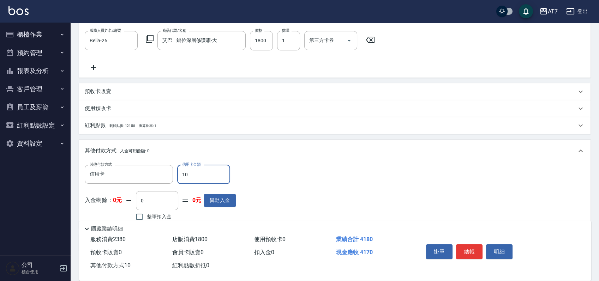
type input "100"
type input "400"
type input "1000"
type input "310"
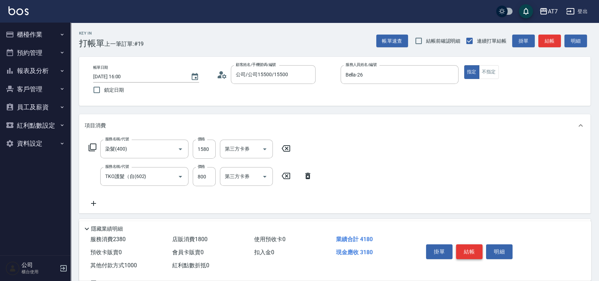
type input "1000"
click at [474, 250] on button "結帳" at bounding box center [469, 251] width 26 height 15
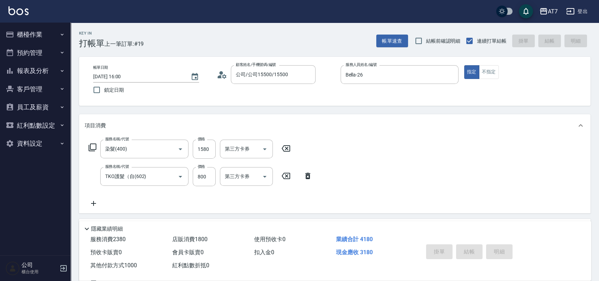
type input "2025/08/14 16:05"
type input "0"
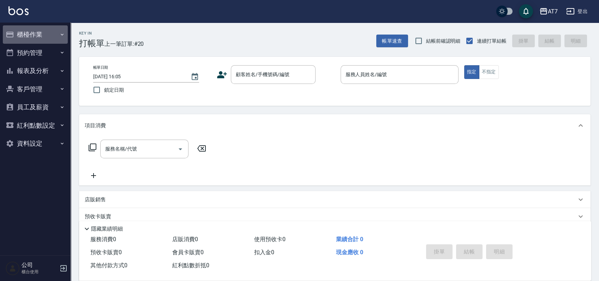
click at [26, 38] on button "櫃檯作業" at bounding box center [35, 34] width 65 height 18
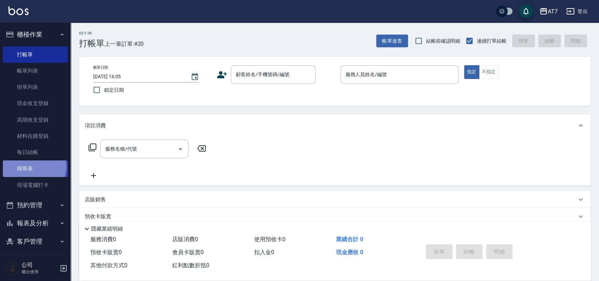
click at [31, 166] on link "排班表" at bounding box center [35, 169] width 65 height 16
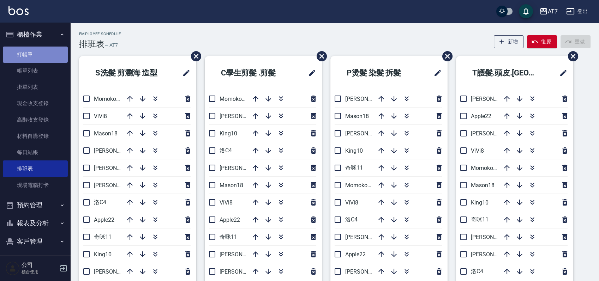
click at [36, 52] on link "打帳單" at bounding box center [35, 55] width 65 height 16
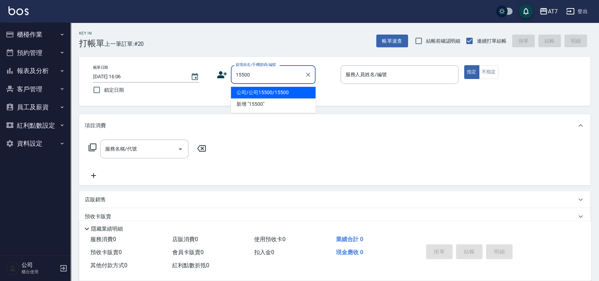
type input "公司/公司15500/15500"
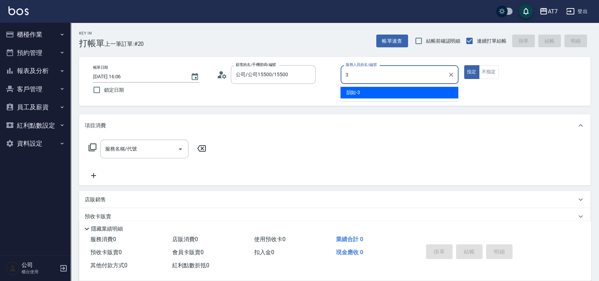
type input "韻如-3"
type button "true"
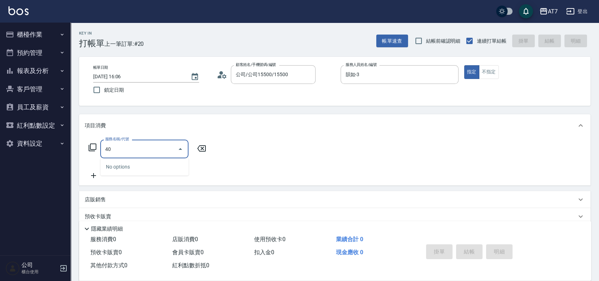
type input "400"
type input "150"
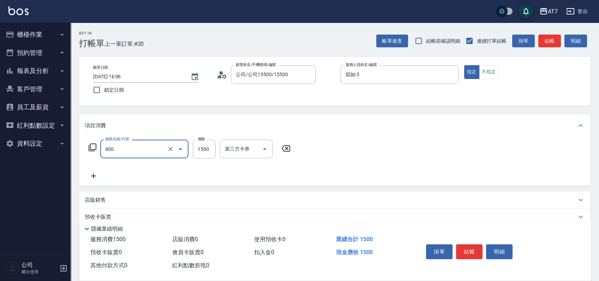
type input "染髮(400)"
type input "0"
type input "110"
type input "10"
type input "1100"
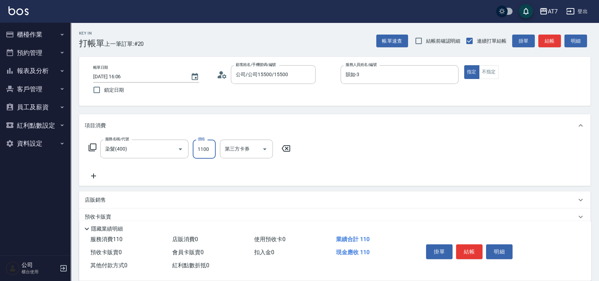
type input "110"
type input "1100"
click at [472, 251] on button "結帳" at bounding box center [469, 251] width 26 height 15
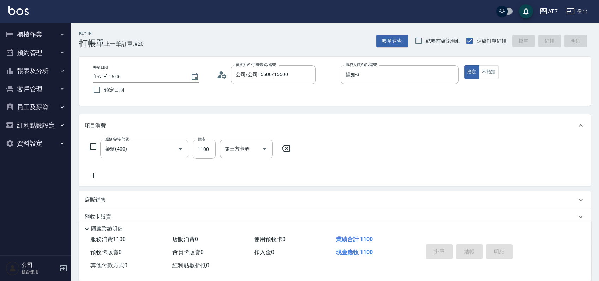
type input "[DATE] 16:33"
type input "0"
